Goal: Information Seeking & Learning: Learn about a topic

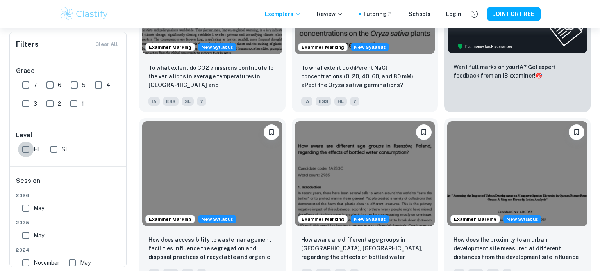
click at [28, 148] on input "HL" at bounding box center [26, 150] width 16 height 16
checkbox input "true"
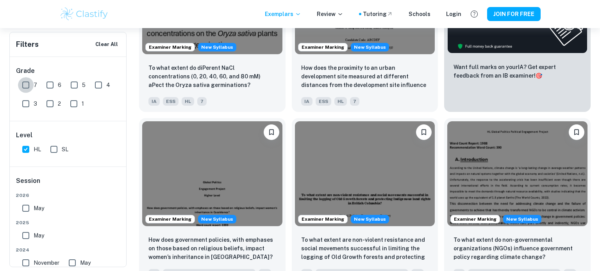
click at [21, 82] on input "7" at bounding box center [26, 85] width 16 height 16
checkbox input "true"
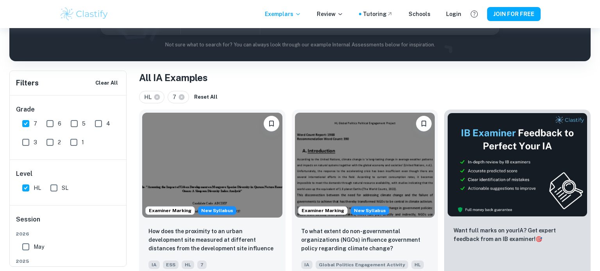
scroll to position [117, 0]
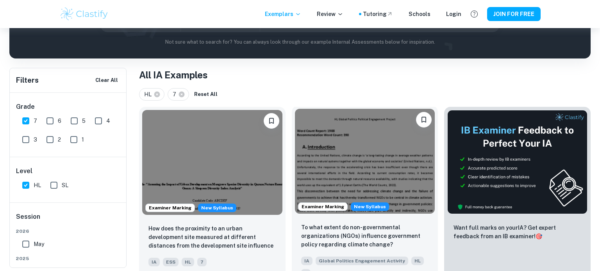
click at [372, 176] on img at bounding box center [365, 161] width 140 height 105
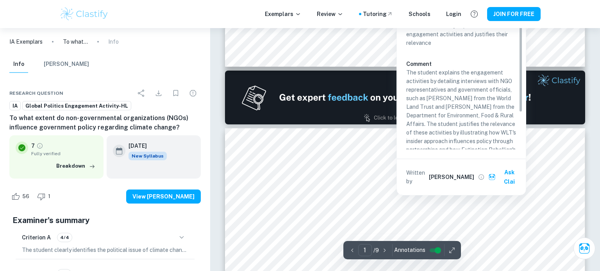
type input "2"
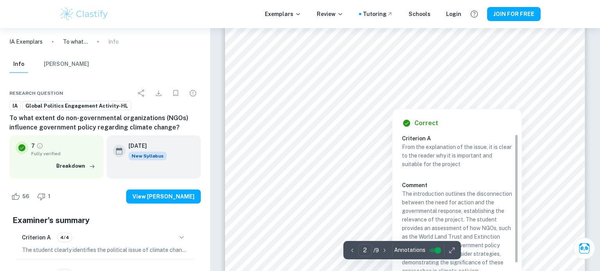
scroll to position [615, 0]
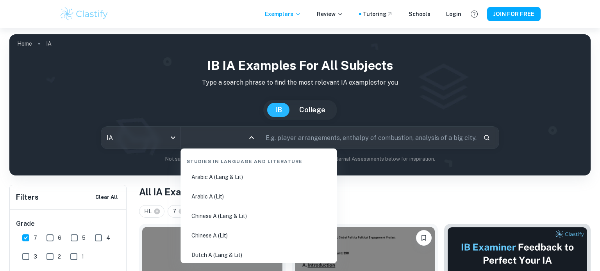
click at [220, 139] on input "All Subjects" at bounding box center [214, 137] width 60 height 15
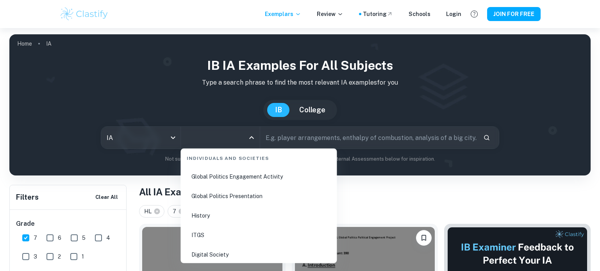
scroll to position [1065, 0]
click at [226, 182] on li "History" at bounding box center [258, 176] width 150 height 18
type input "History"
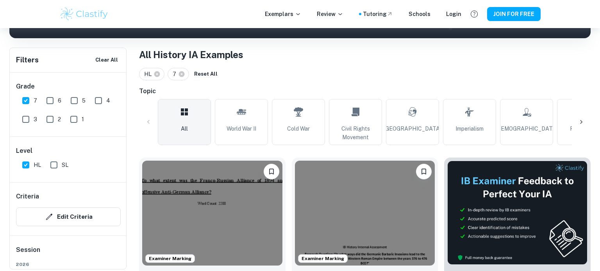
scroll to position [142, 0]
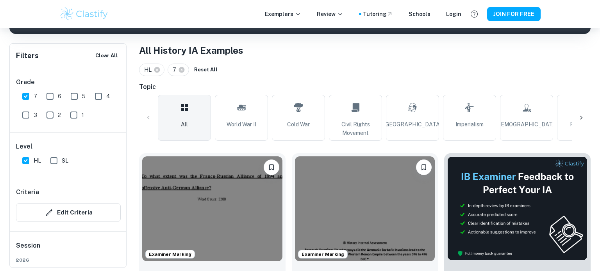
click at [579, 114] on icon at bounding box center [581, 118] width 8 height 8
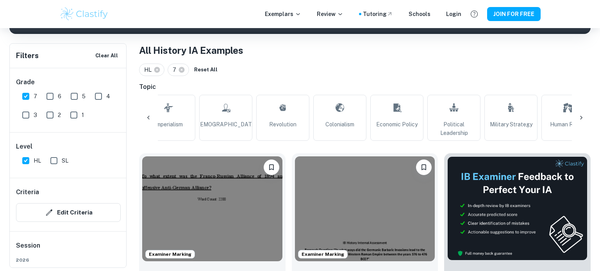
scroll to position [0, 366]
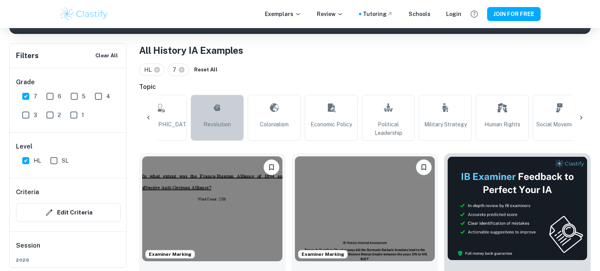
click at [228, 114] on link "Revolution" at bounding box center [216, 118] width 53 height 46
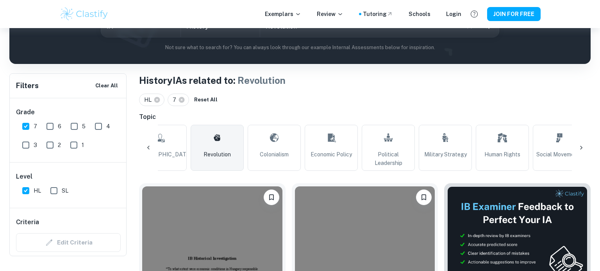
scroll to position [96, 0]
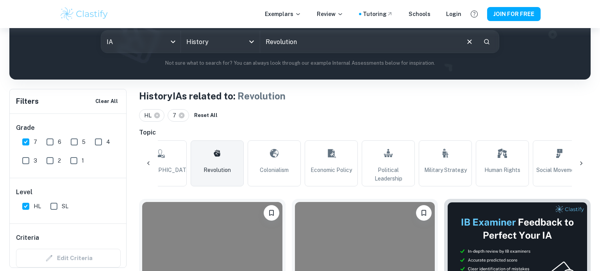
click at [319, 47] on input "Revolution" at bounding box center [359, 42] width 198 height 22
type input "Revolution Roc"
click at [102, 104] on button "Clear All" at bounding box center [106, 102] width 27 height 12
checkbox input "false"
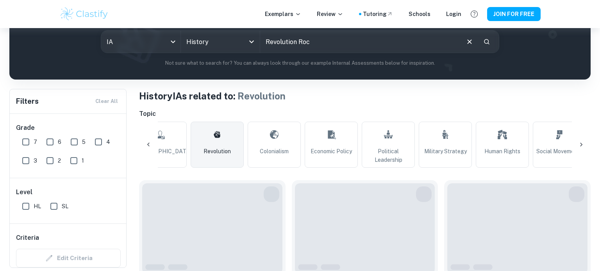
click at [107, 105] on div "Filters Clear All" at bounding box center [68, 101] width 116 height 24
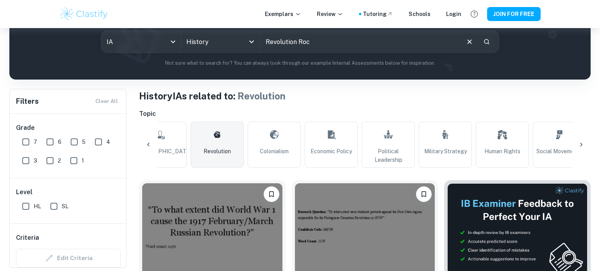
click at [325, 49] on input "Revolution Roc" at bounding box center [359, 42] width 198 height 22
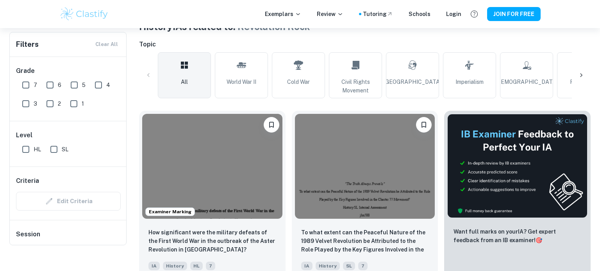
scroll to position [100, 0]
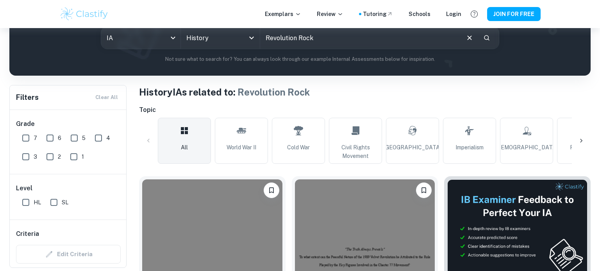
click at [333, 44] on input "Revolution Rock" at bounding box center [359, 38] width 198 height 22
type input "Revolution"
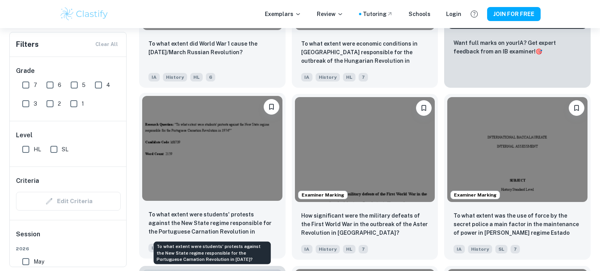
scroll to position [352, 0]
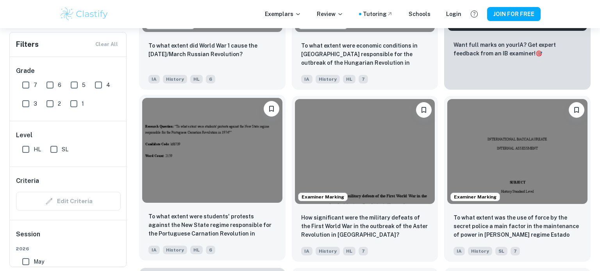
click at [210, 185] on img at bounding box center [212, 150] width 140 height 105
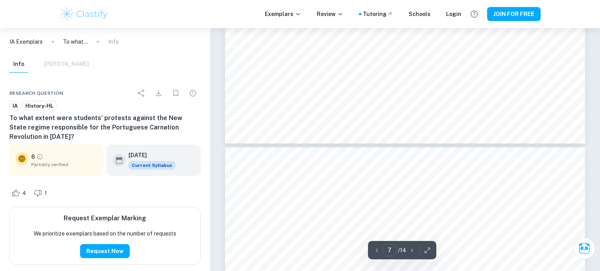
scroll to position [3293, 0]
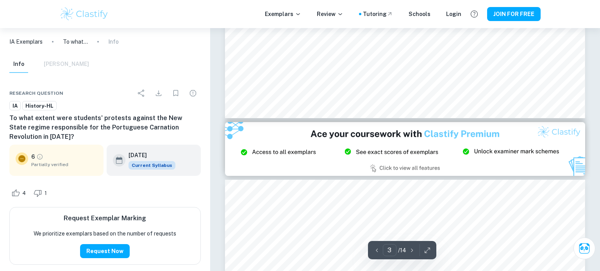
type input "2"
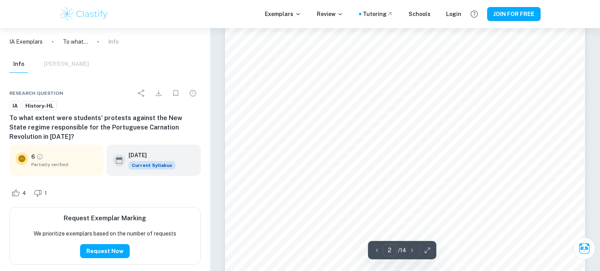
scroll to position [510, 0]
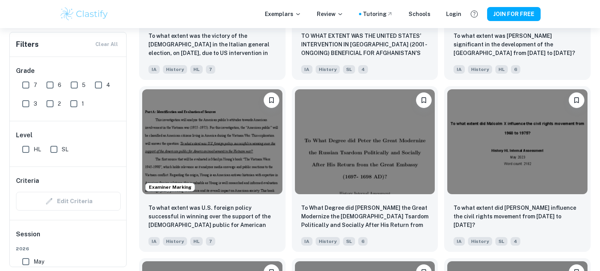
scroll to position [1740, 0]
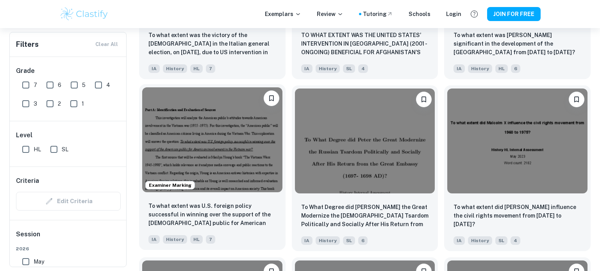
click at [215, 174] on img at bounding box center [212, 139] width 140 height 105
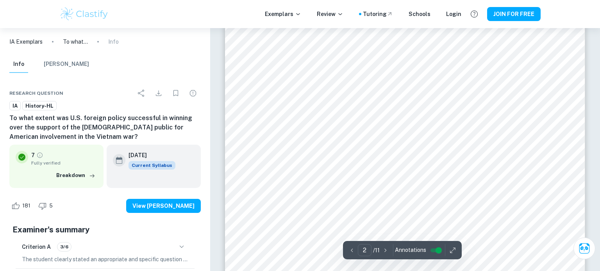
scroll to position [595, 0]
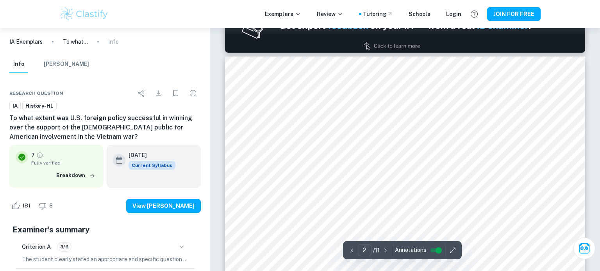
type input "1"
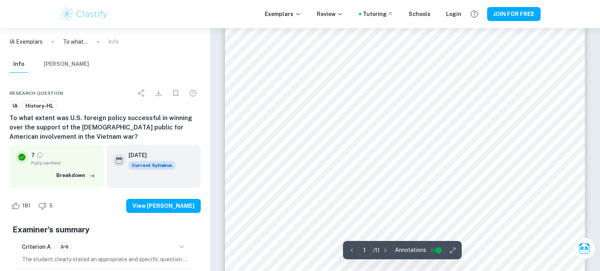
scroll to position [0, 0]
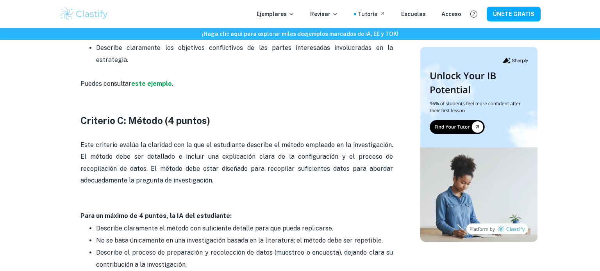
scroll to position [838, 0]
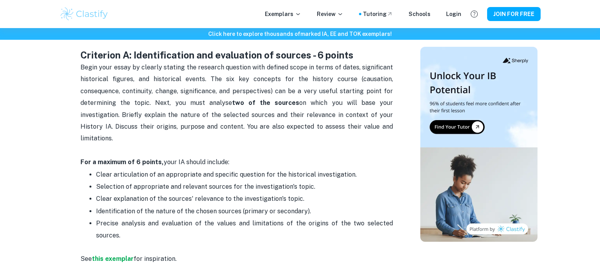
scroll to position [384, 0]
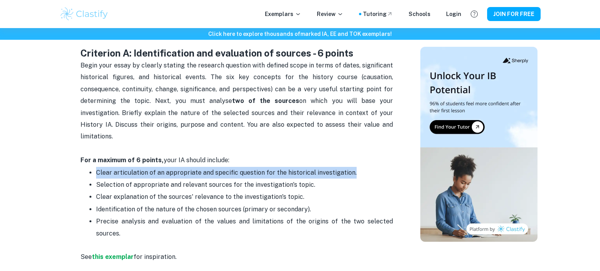
drag, startPoint x: 349, startPoint y: 159, endPoint x: 96, endPoint y: 162, distance: 253.4
click at [96, 167] on p "Clear articulation of an appropriate and specific question for the historical i…" at bounding box center [244, 173] width 297 height 12
copy span "Clear articulation of an appropriate and specific question for the historical i…"
click at [276, 206] on span "Identification of the nature of the chosen sources (primary or secondary)." at bounding box center [203, 209] width 215 height 7
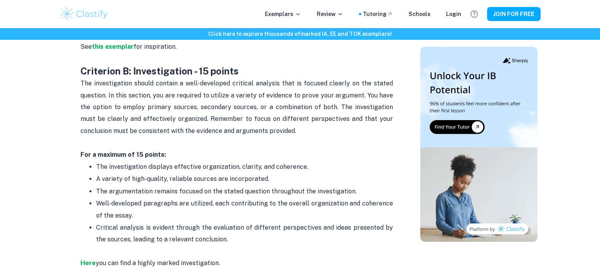
scroll to position [533, 0]
